Goal: Find specific page/section: Find specific page/section

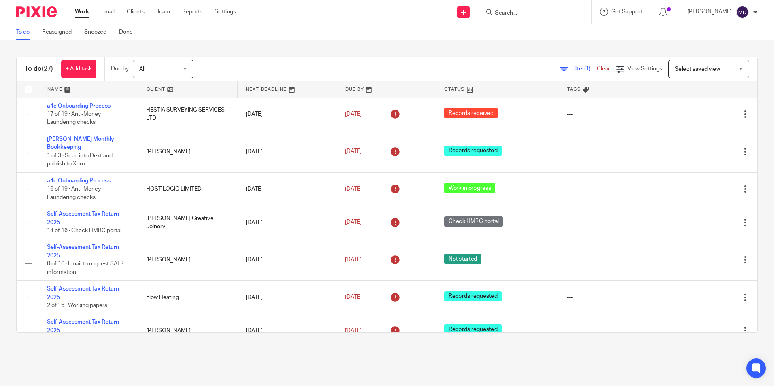
click at [571, 67] on span "Filter (1)" at bounding box center [584, 69] width 26 height 6
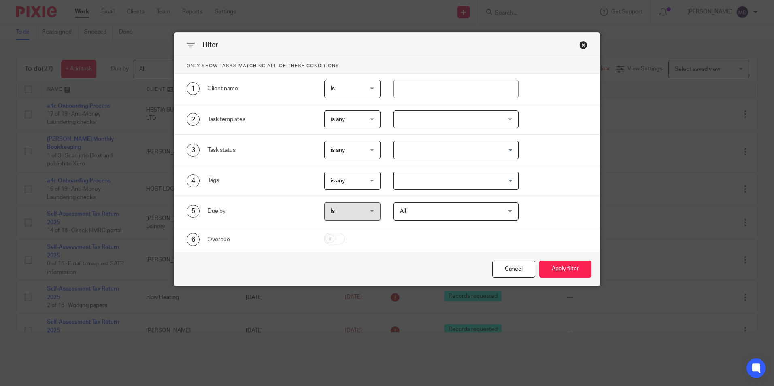
click at [459, 114] on div at bounding box center [455, 120] width 125 height 18
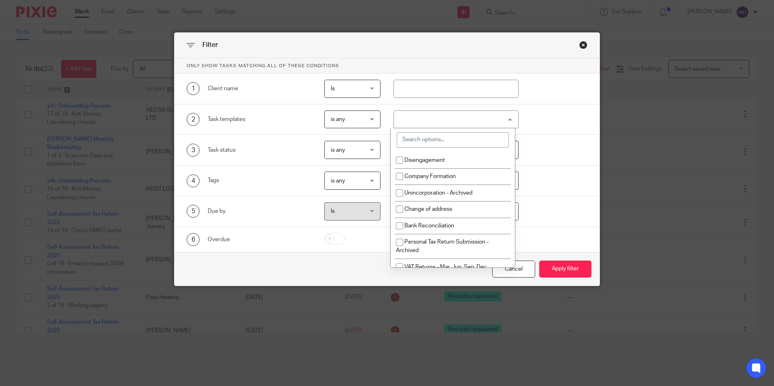
click at [431, 141] on input "search" at bounding box center [453, 139] width 112 height 15
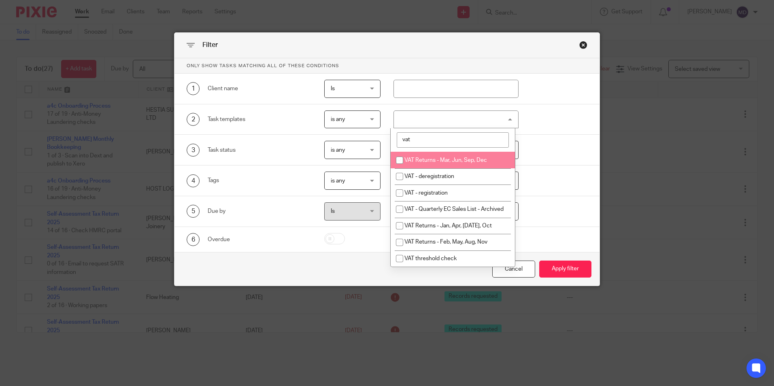
type input "vat"
click at [447, 157] on li "VAT Returns - Mar, Jun, Sep, Dec" at bounding box center [453, 160] width 124 height 17
checkbox input "true"
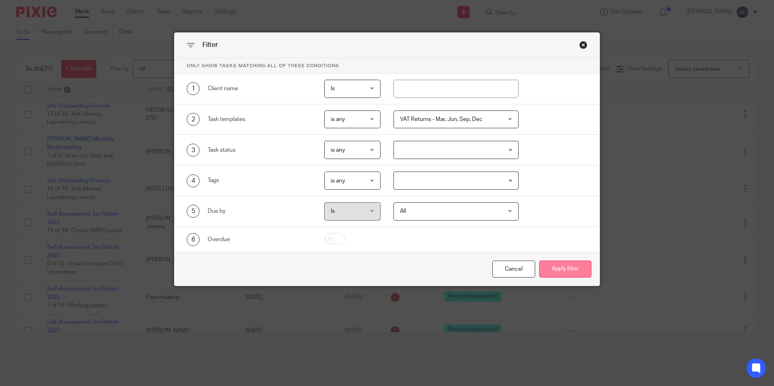
click at [559, 271] on button "Apply filter" at bounding box center [565, 269] width 52 height 17
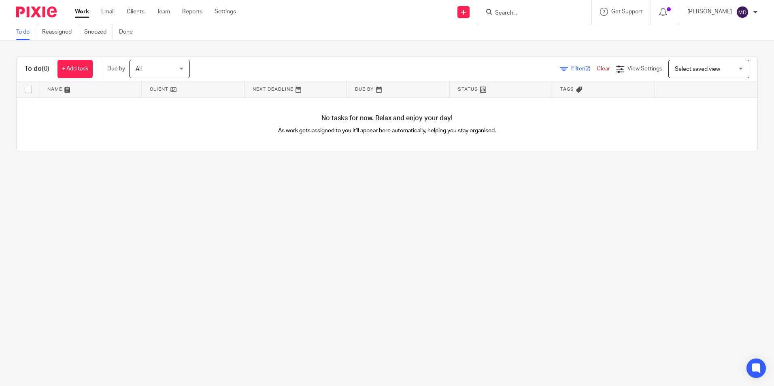
click at [558, 64] on div "Filter (2) Clear View Settings View Settings (2) Filters Clear Save Manage save…" at bounding box center [480, 69] width 553 height 18
click at [558, 66] on div "Filter (2) Clear View Settings View Settings (2) Filters Clear Save Manage save…" at bounding box center [480, 69] width 553 height 18
click at [571, 69] on span "Filter (2)" at bounding box center [584, 69] width 26 height 6
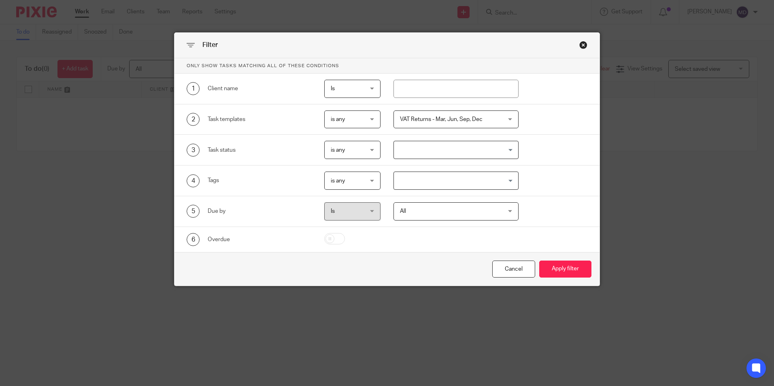
click at [502, 117] on div "VAT Returns - Mar, Jun, Sep, Dec" at bounding box center [455, 120] width 125 height 18
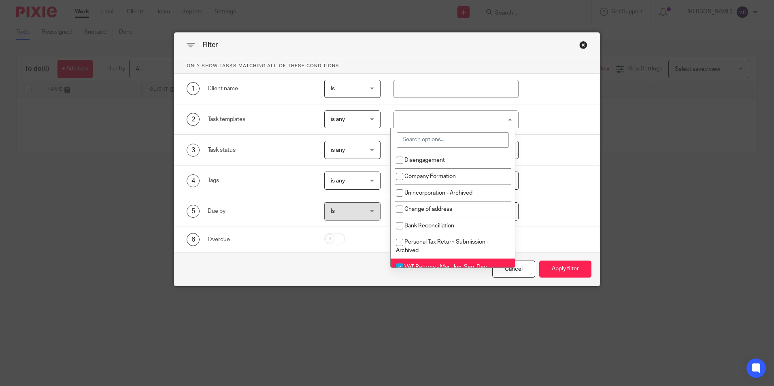
click at [402, 262] on input "checkbox" at bounding box center [399, 266] width 15 height 15
checkbox input "false"
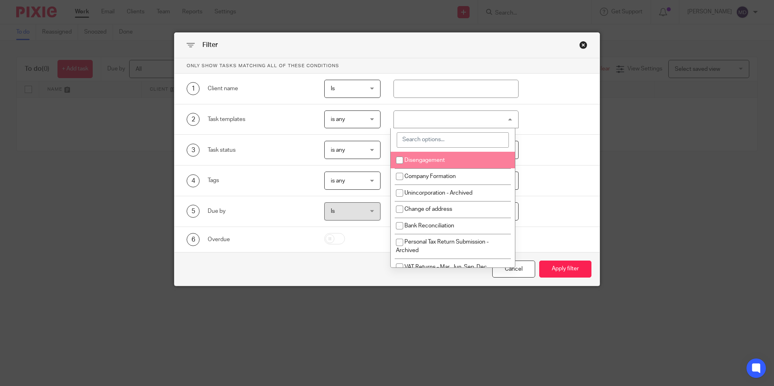
click at [440, 144] on input "search" at bounding box center [453, 139] width 112 height 15
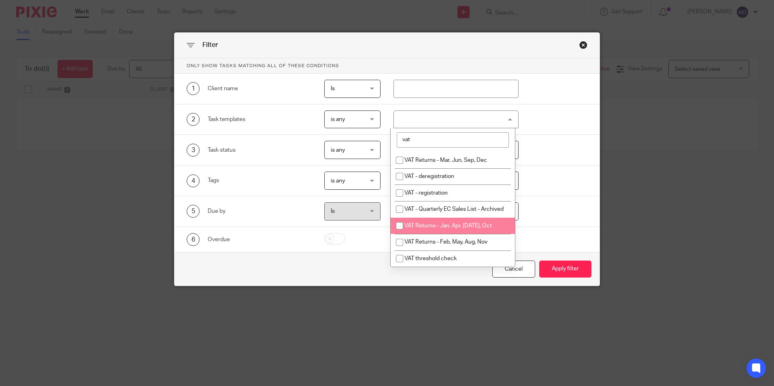
type input "vat"
click at [444, 230] on li "VAT Returns - Jan, Apr, [DATE], Oct" at bounding box center [453, 226] width 124 height 17
checkbox input "true"
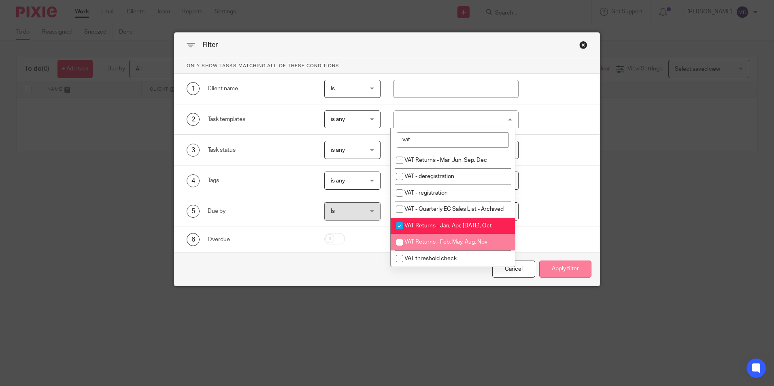
click at [556, 269] on button "Apply filter" at bounding box center [565, 269] width 52 height 17
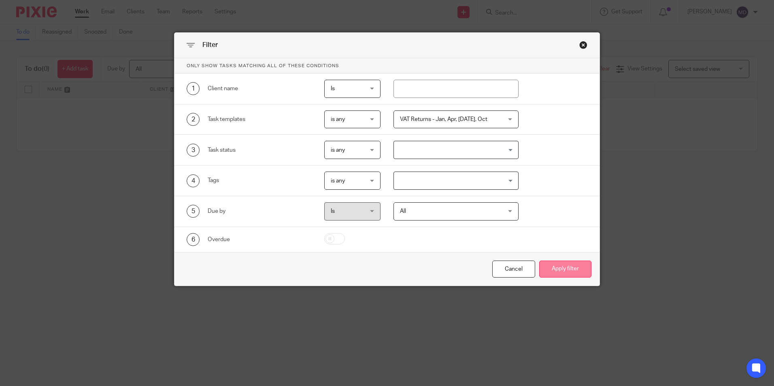
click at [569, 274] on button "Apply filter" at bounding box center [565, 269] width 52 height 17
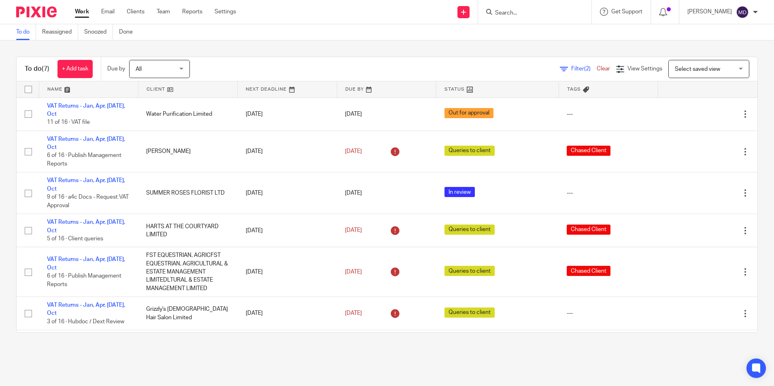
click at [446, 91] on link at bounding box center [497, 89] width 122 height 16
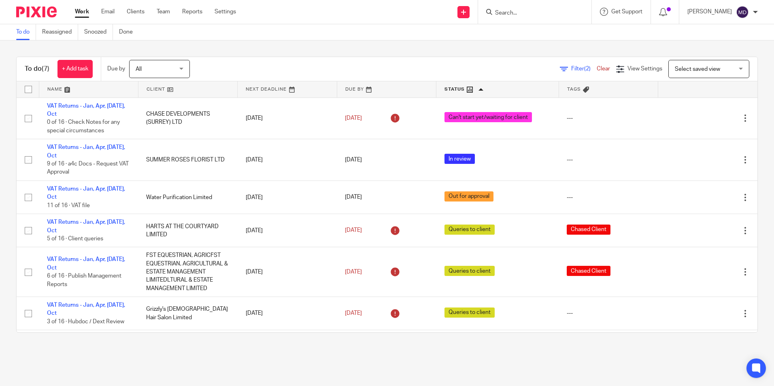
click at [317, 42] on div "To do (7) + Add task Due by All All Today Tomorrow This week Next week This mon…" at bounding box center [387, 194] width 774 height 308
click at [380, 374] on main "To do Reassigned Snoozed Done To do (7) + Add task Due by All All Today Tomorro…" at bounding box center [387, 193] width 774 height 386
click at [363, 370] on main "To do Reassigned Snoozed Done To do (7) + Add task Due by All All Today Tomorro…" at bounding box center [387, 193] width 774 height 386
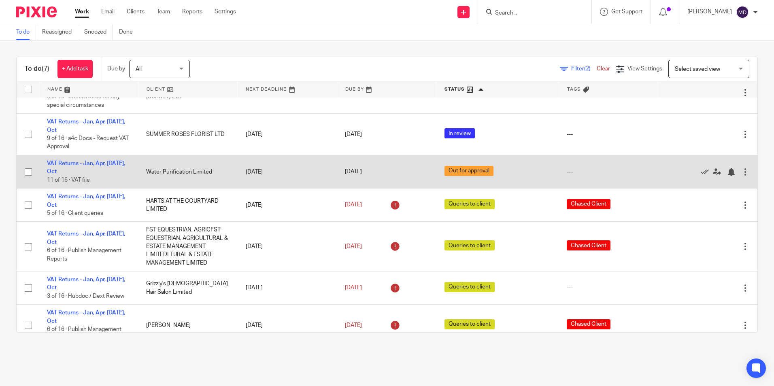
scroll to position [39, 0]
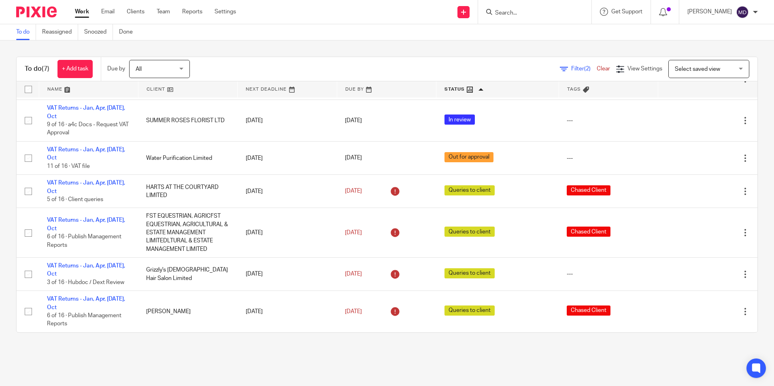
click at [444, 368] on main "To do Reassigned Snoozed Done To do (7) + Add task Due by All All Today Tomorro…" at bounding box center [387, 193] width 774 height 386
